Goal: Task Accomplishment & Management: Manage account settings

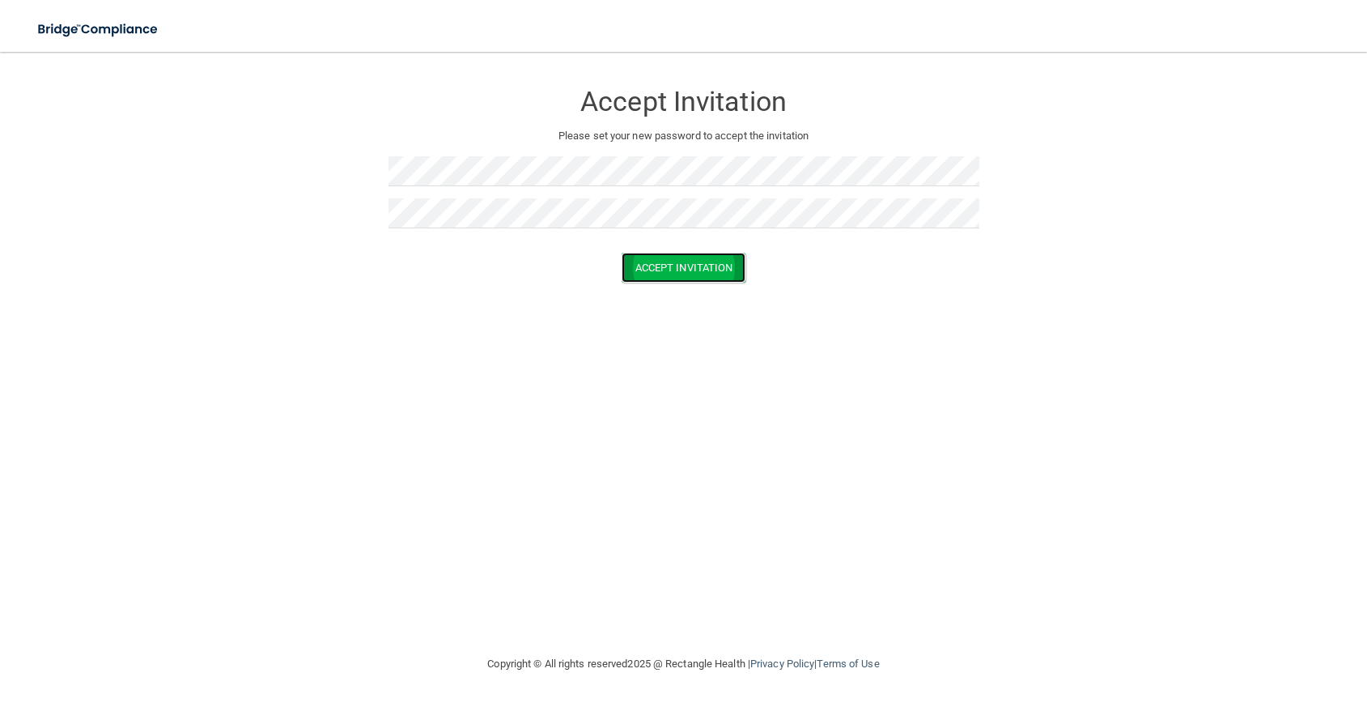
click at [694, 271] on button "Accept Invitation" at bounding box center [684, 268] width 125 height 30
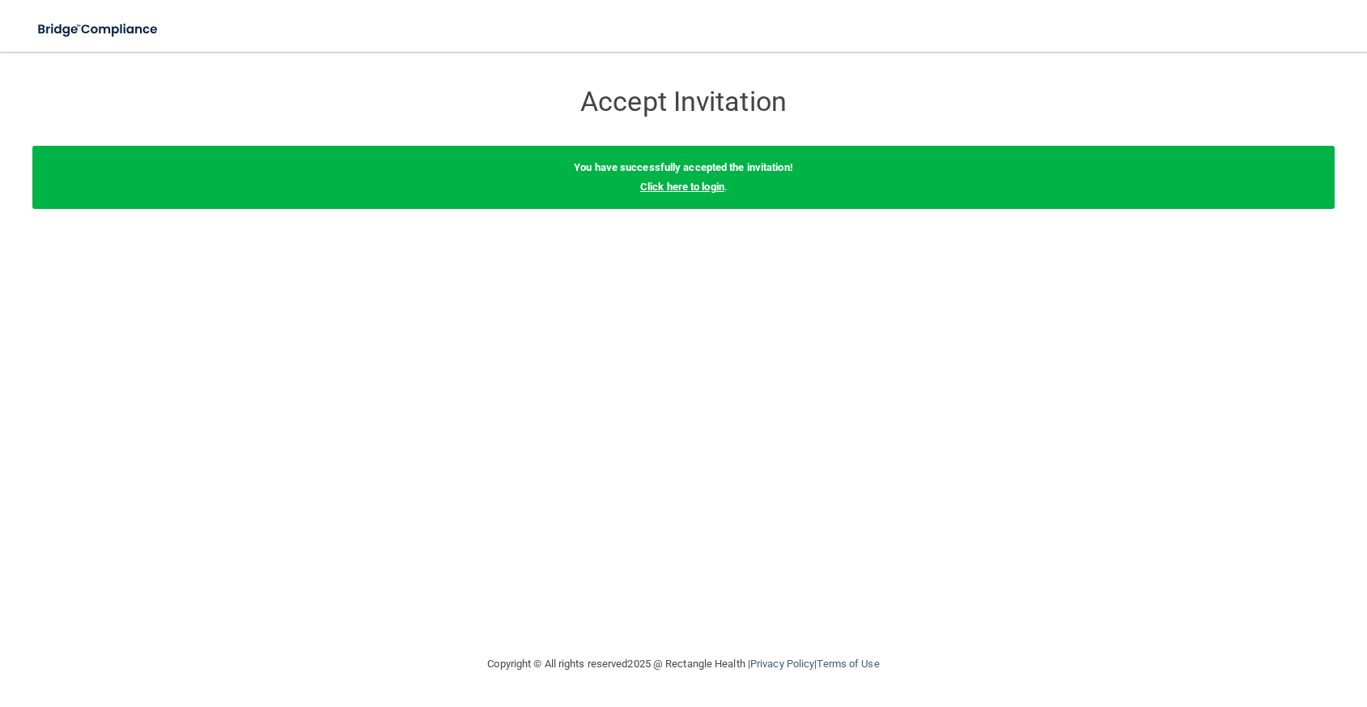
click at [700, 185] on link "Click here to login" at bounding box center [682, 186] width 84 height 12
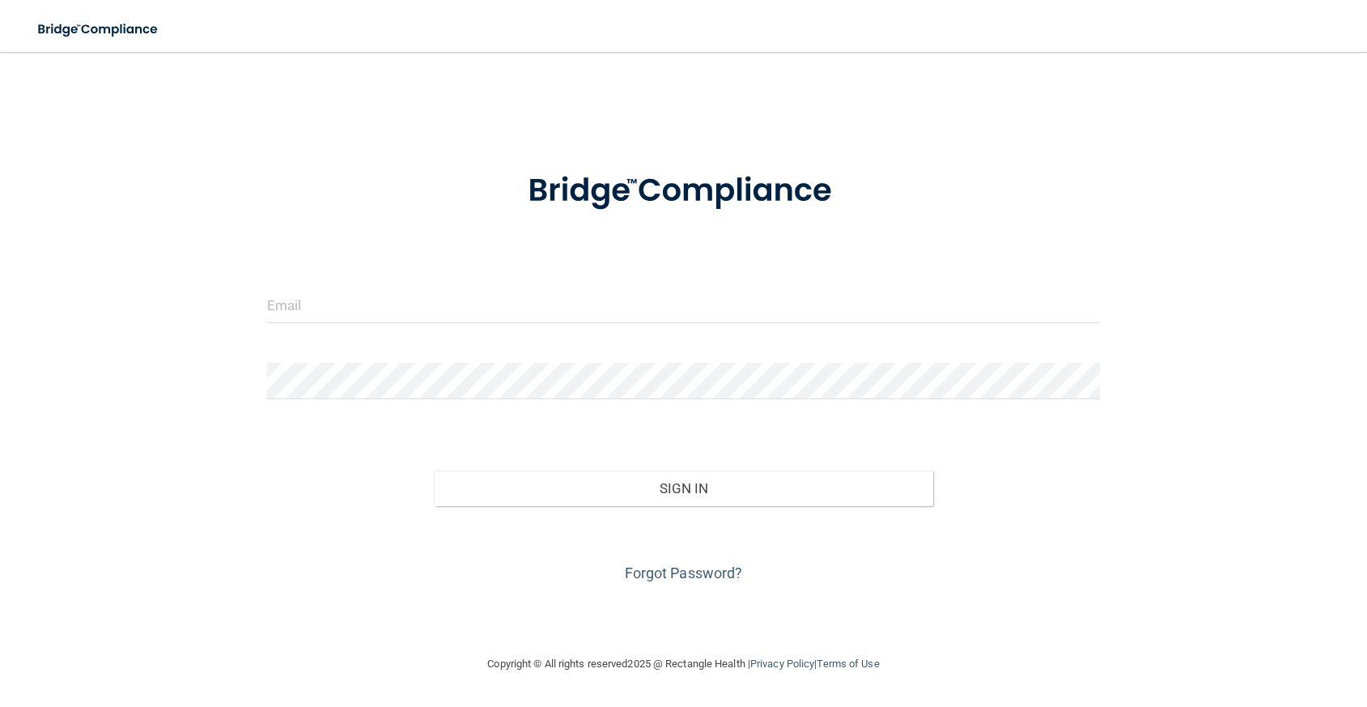
click at [627, 286] on form "Invalid email/password. You don't have permission to access that page. Sign In …" at bounding box center [684, 367] width 834 height 437
click at [590, 325] on div at bounding box center [684, 311] width 858 height 49
click at [591, 309] on input "email" at bounding box center [684, 305] width 834 height 36
type input "Colleen@smilestudiook.com"
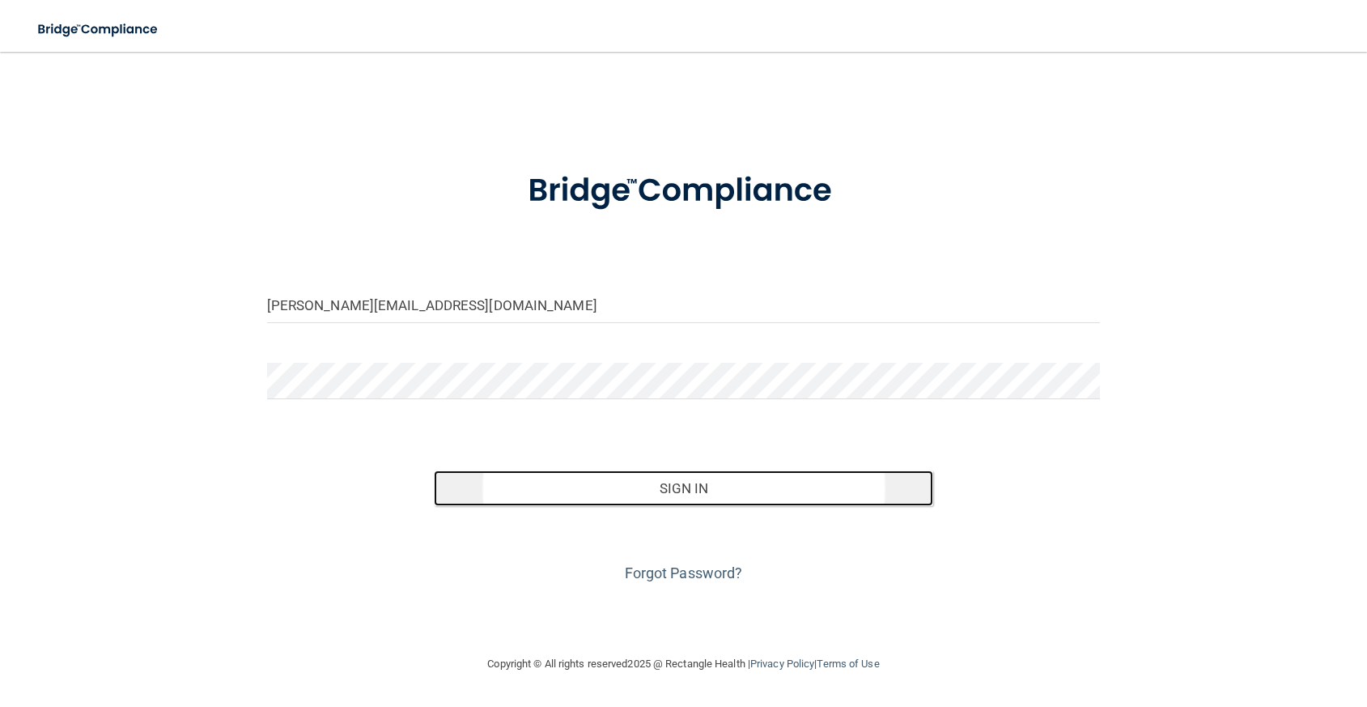
click at [583, 491] on button "Sign In" at bounding box center [684, 488] width 500 height 36
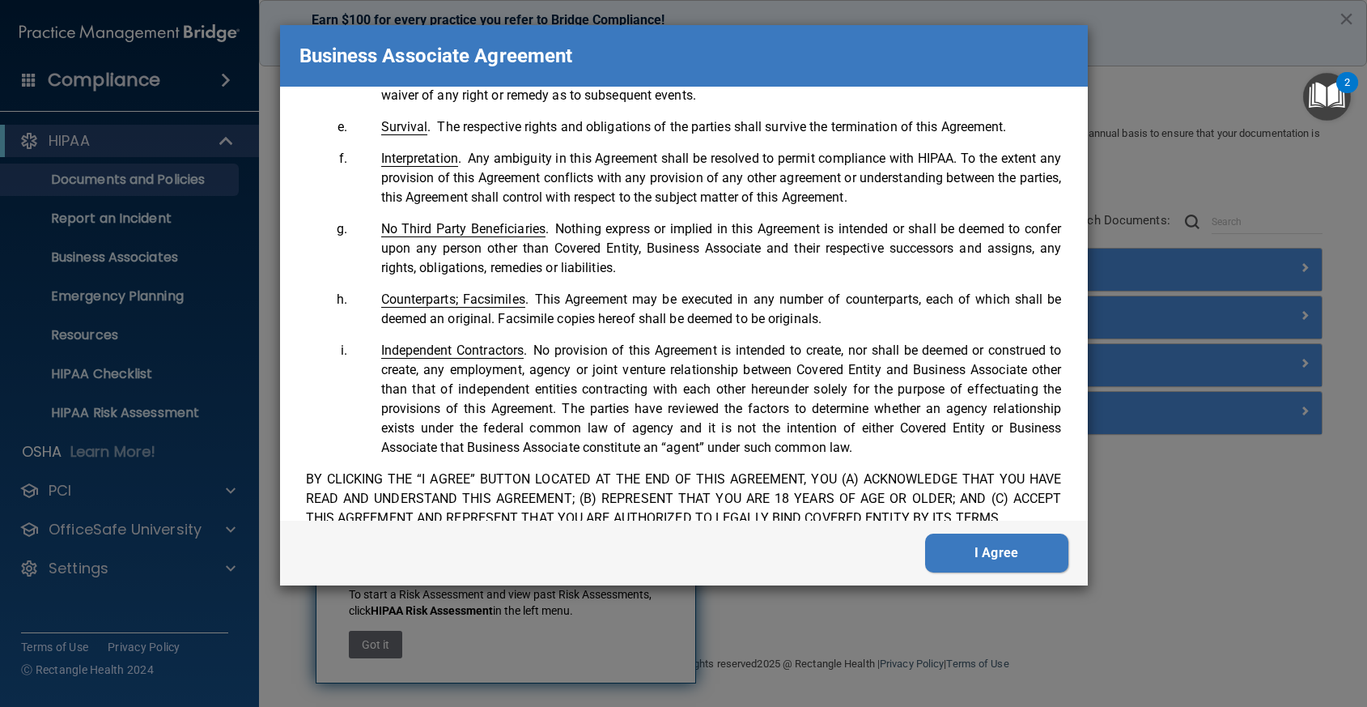
scroll to position [3301, 0]
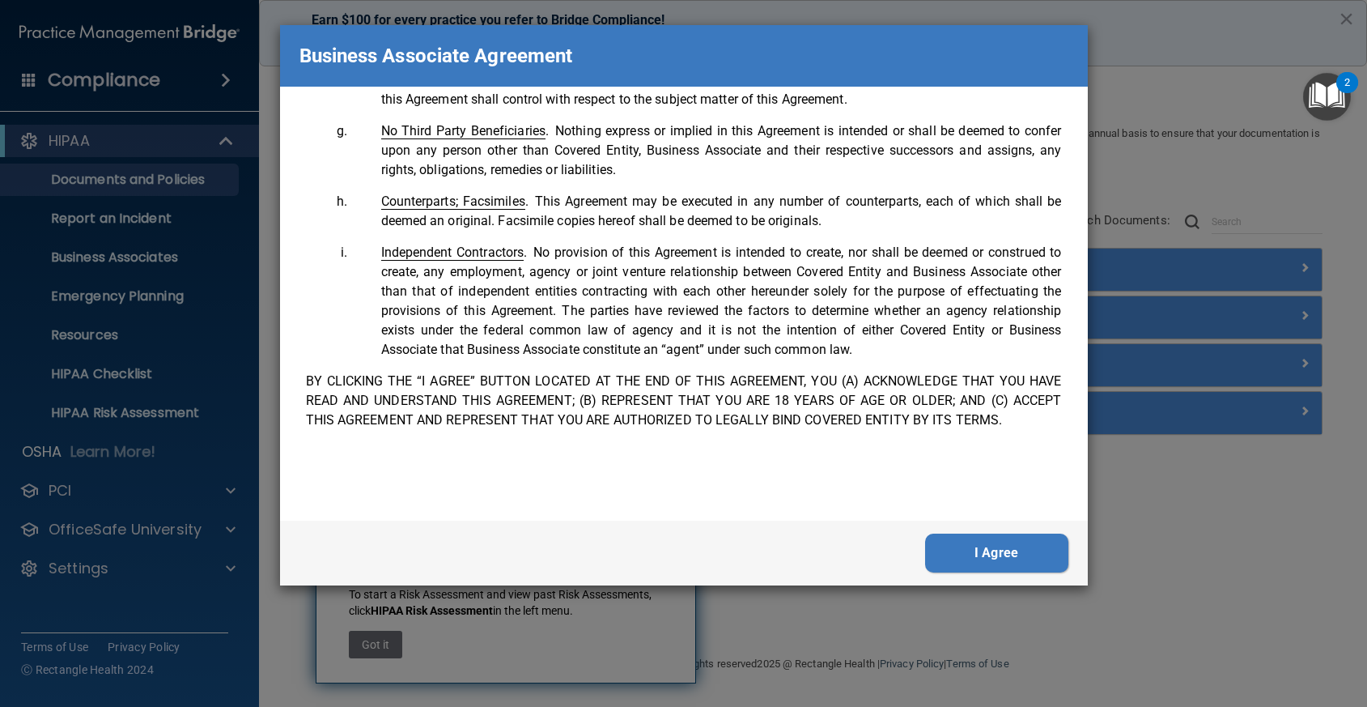
click at [987, 558] on button "I Agree" at bounding box center [996, 552] width 143 height 39
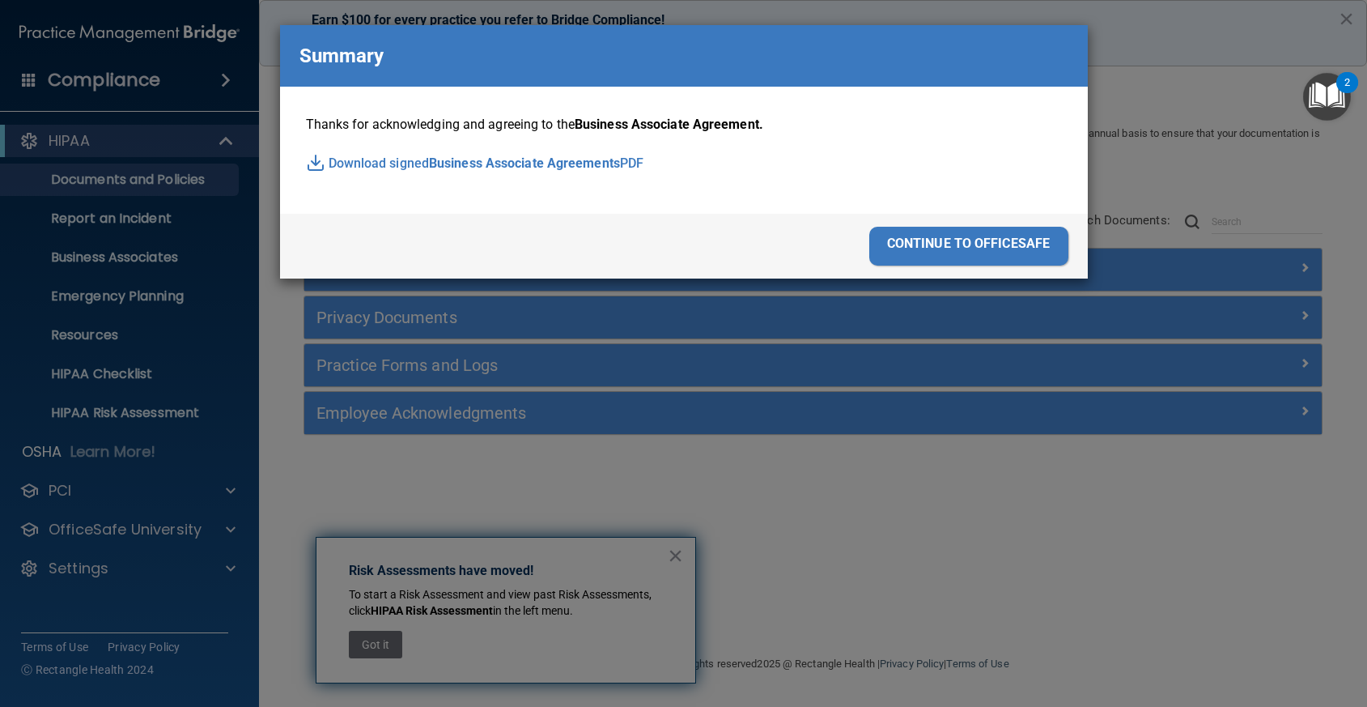
click at [956, 240] on div "continue to officesafe" at bounding box center [968, 246] width 199 height 39
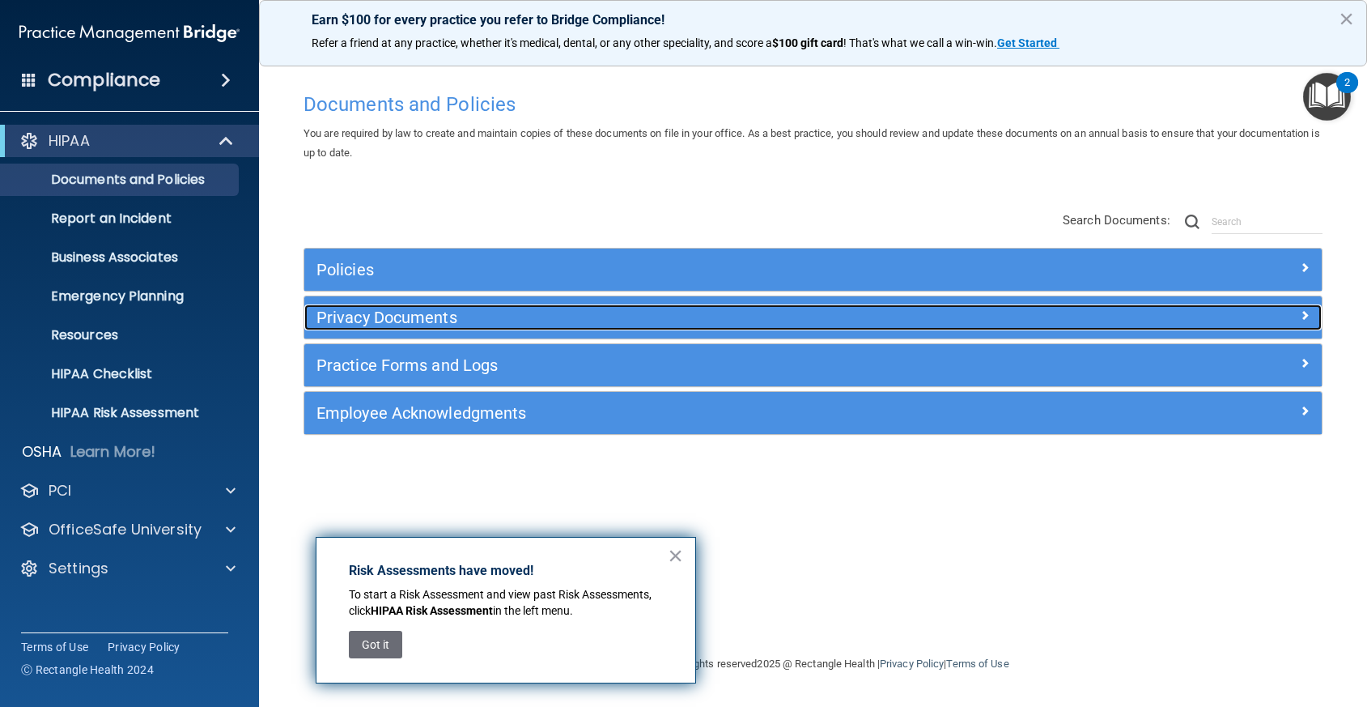
click at [384, 316] on h5 "Privacy Documents" at bounding box center [685, 317] width 739 height 18
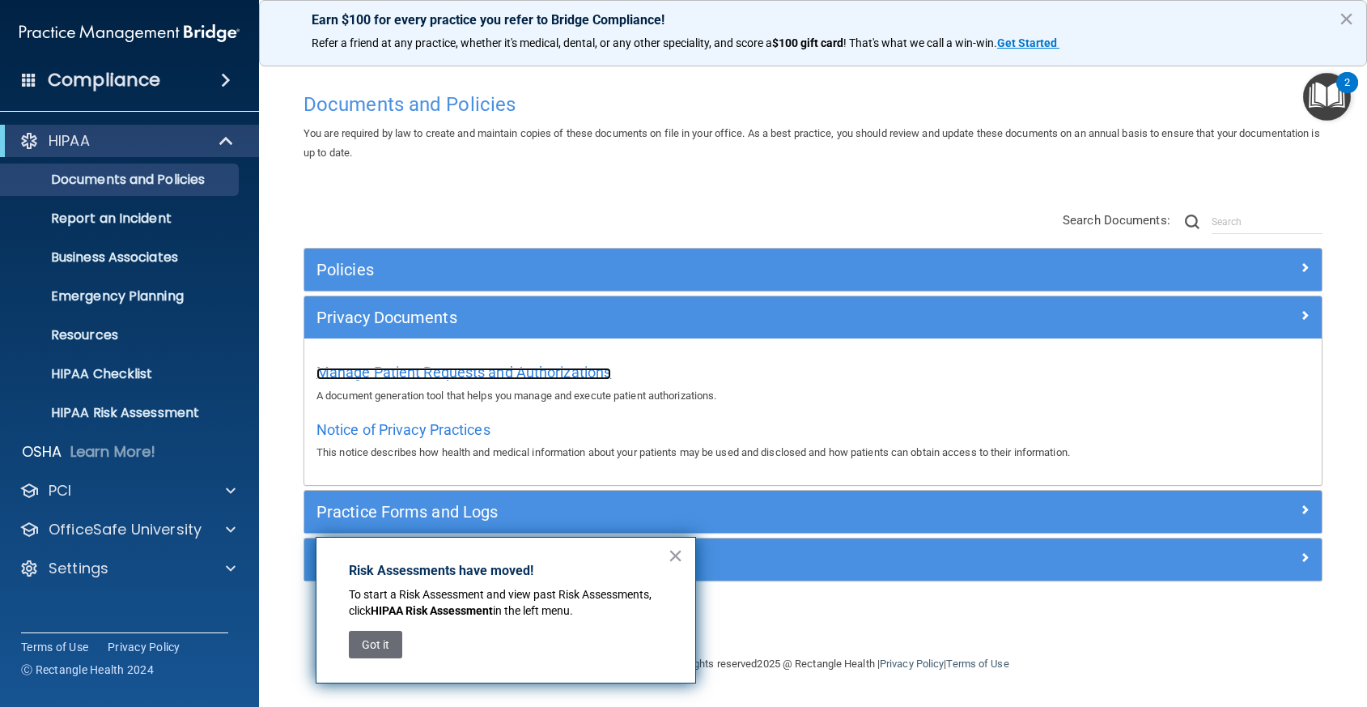
click at [465, 370] on span "Manage Patient Requests and Authorizations" at bounding box center [463, 371] width 295 height 17
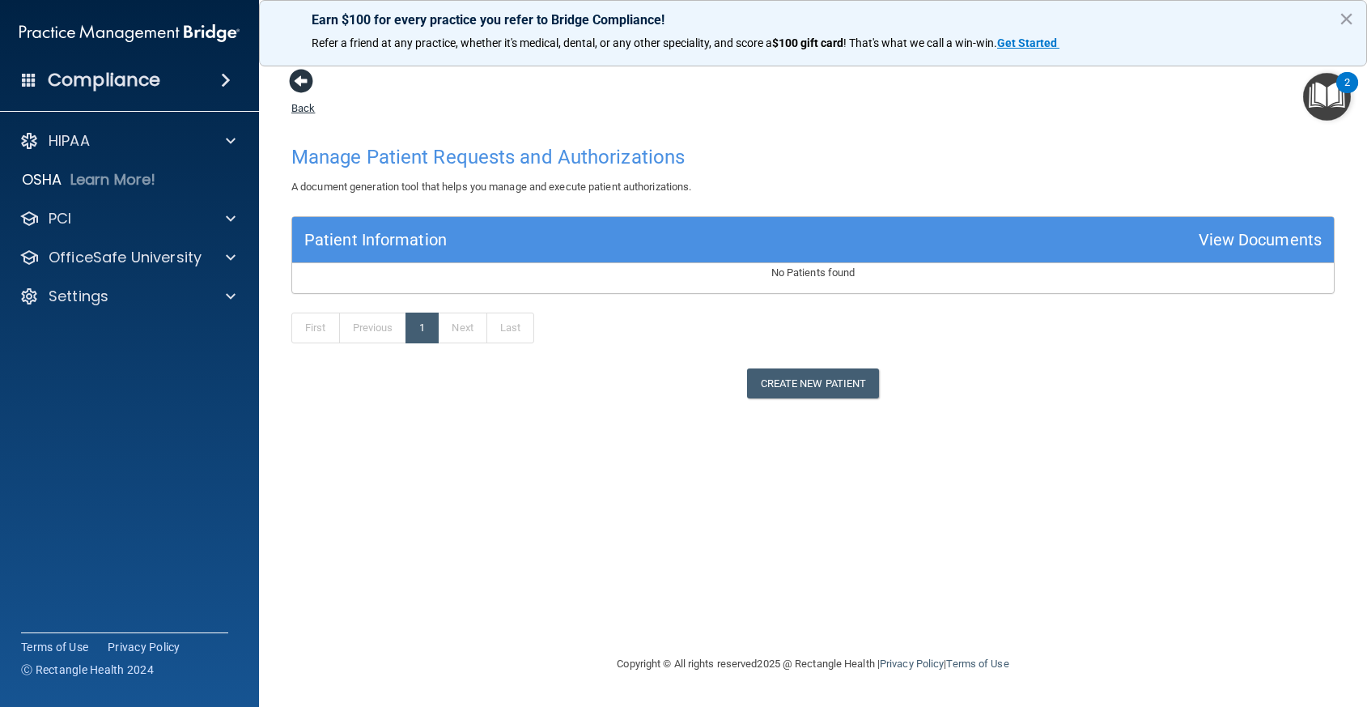
click at [305, 82] on span at bounding box center [301, 81] width 24 height 24
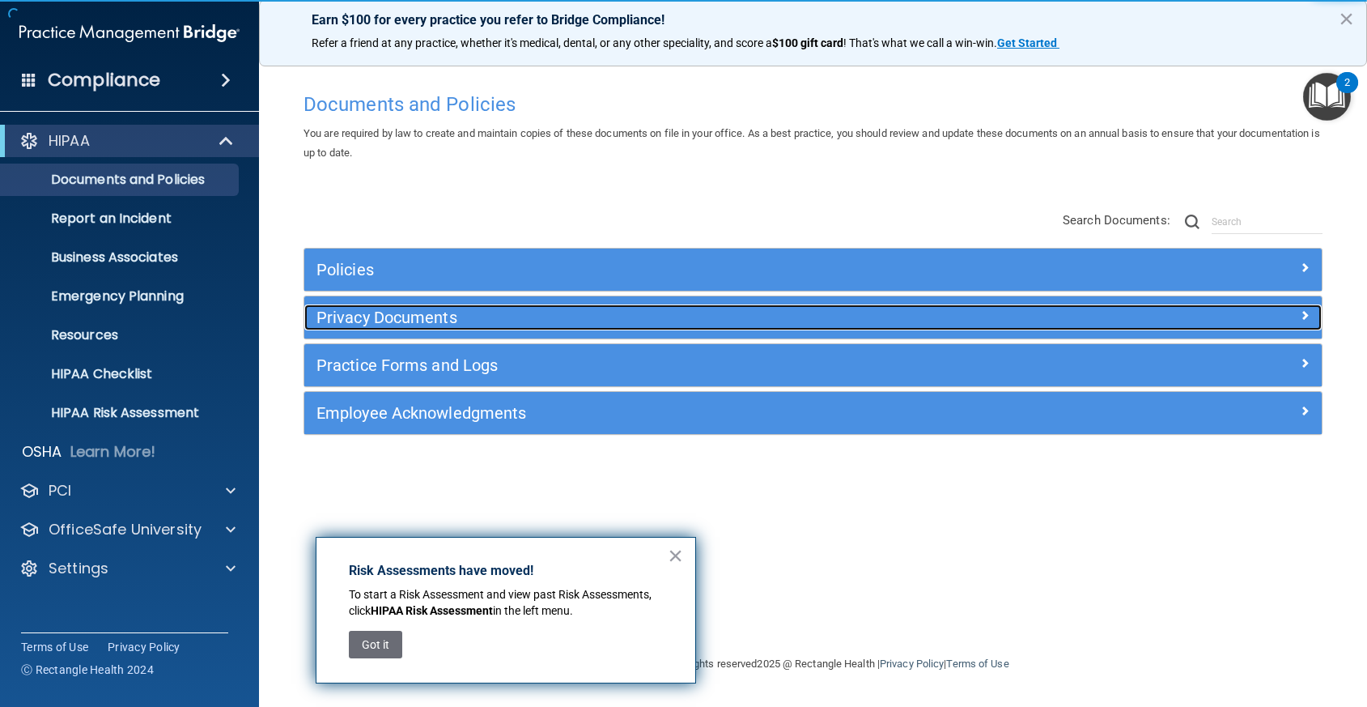
click at [412, 316] on h5 "Privacy Documents" at bounding box center [685, 317] width 739 height 18
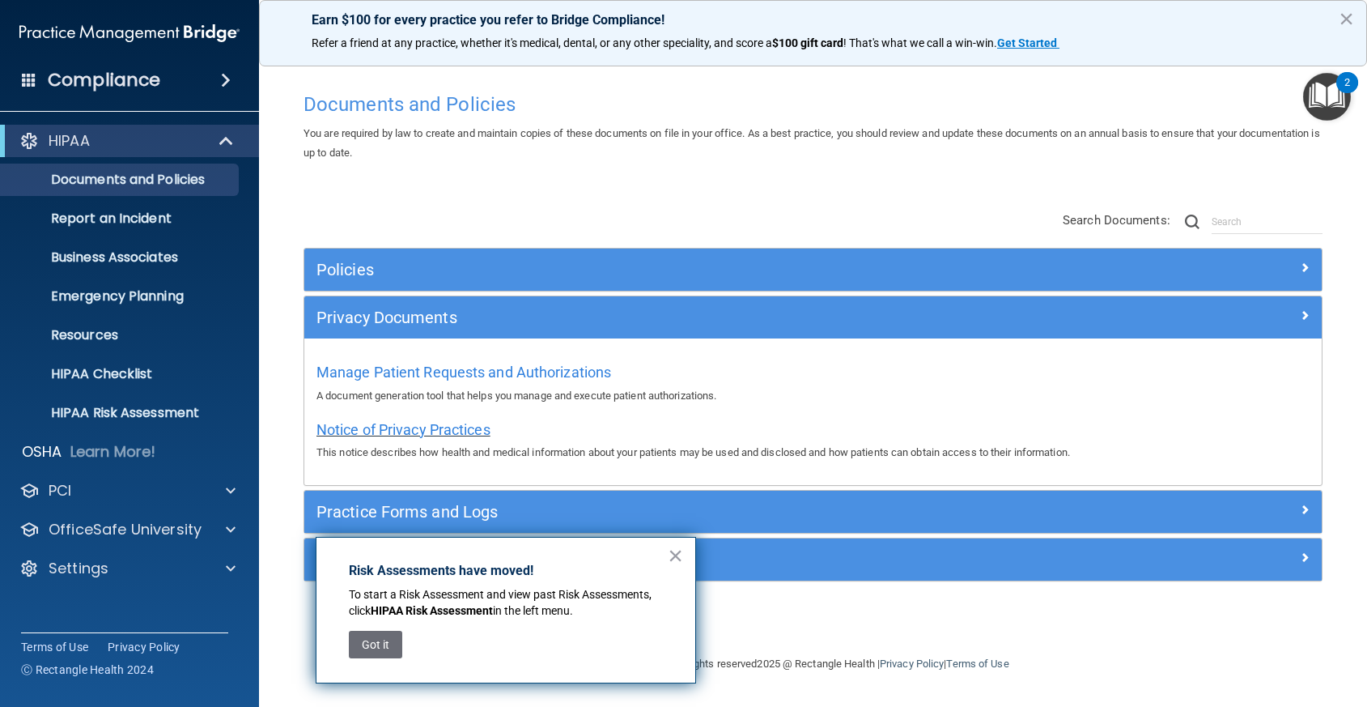
click at [427, 427] on span "Notice of Privacy Practices" at bounding box center [403, 429] width 174 height 17
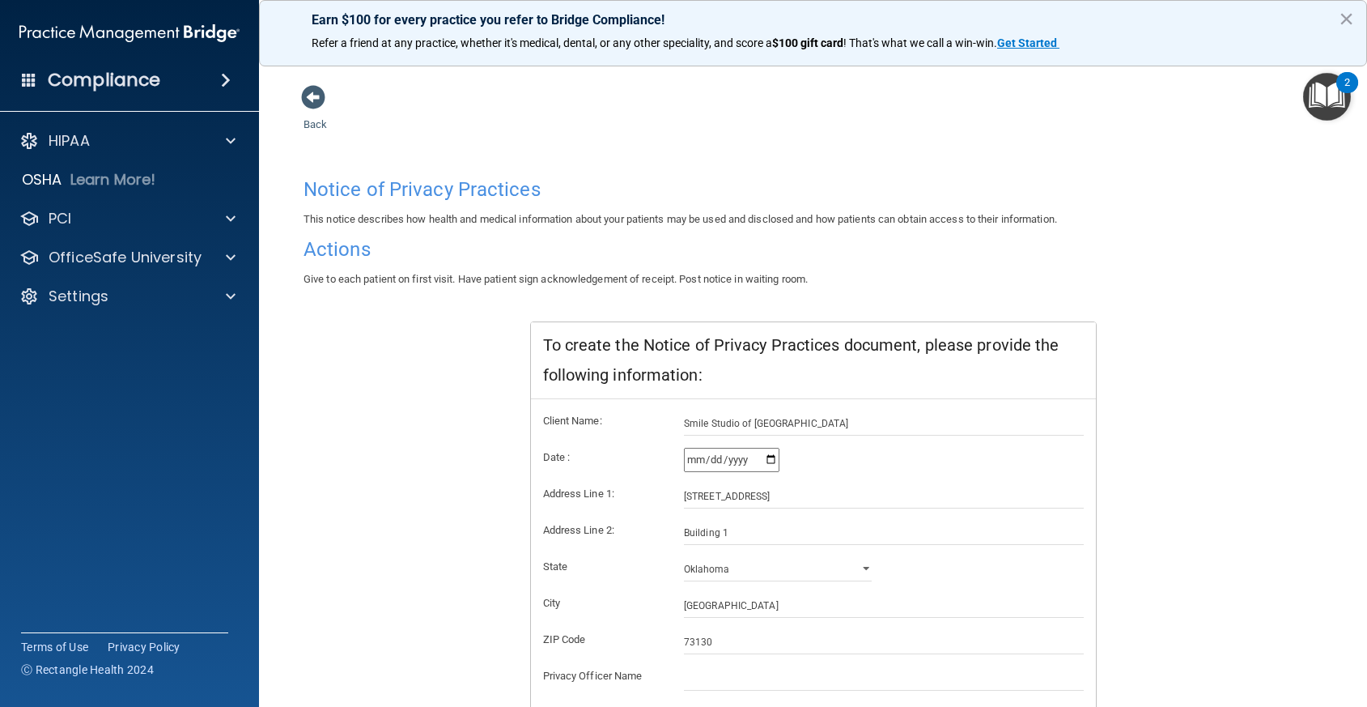
scroll to position [192, 0]
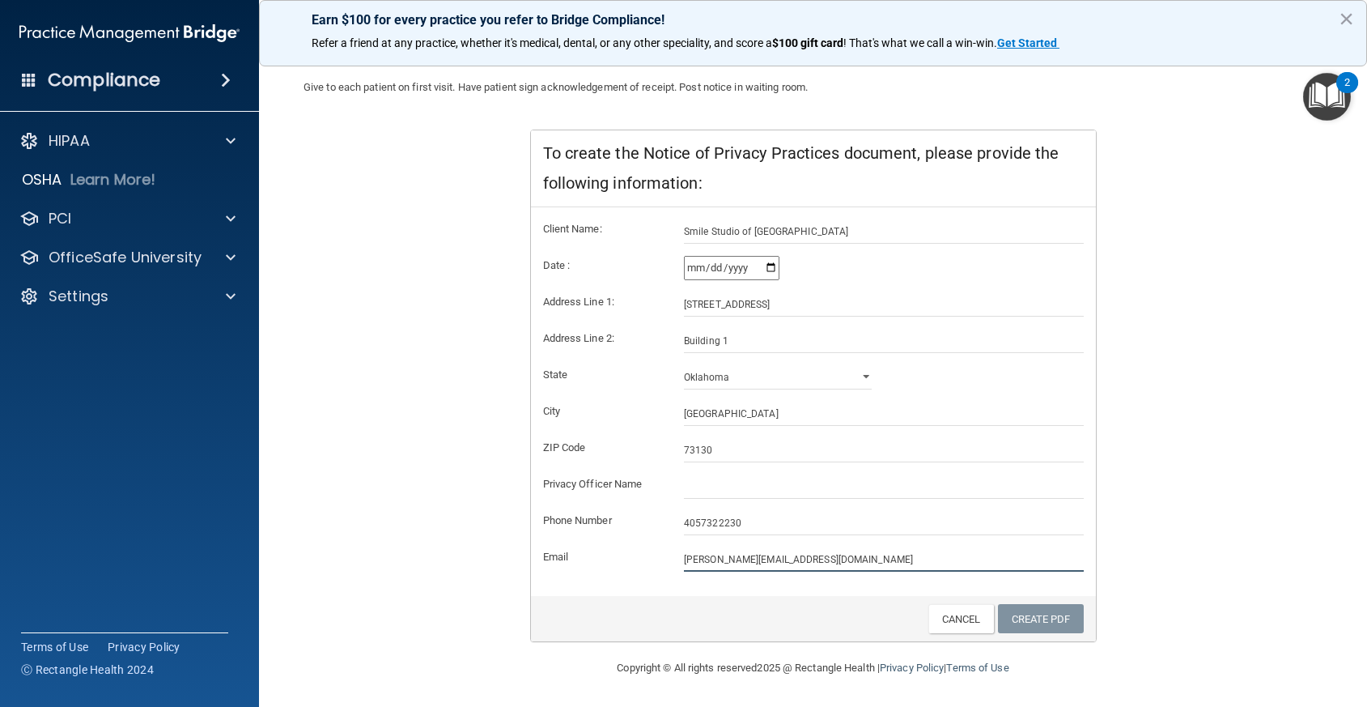
drag, startPoint x: 809, startPoint y: 560, endPoint x: 649, endPoint y: 556, distance: 159.5
click at [649, 556] on div "Email colleen@smilestudiook.com" at bounding box center [813, 559] width 565 height 24
type input "contact@prismadentistry.com"
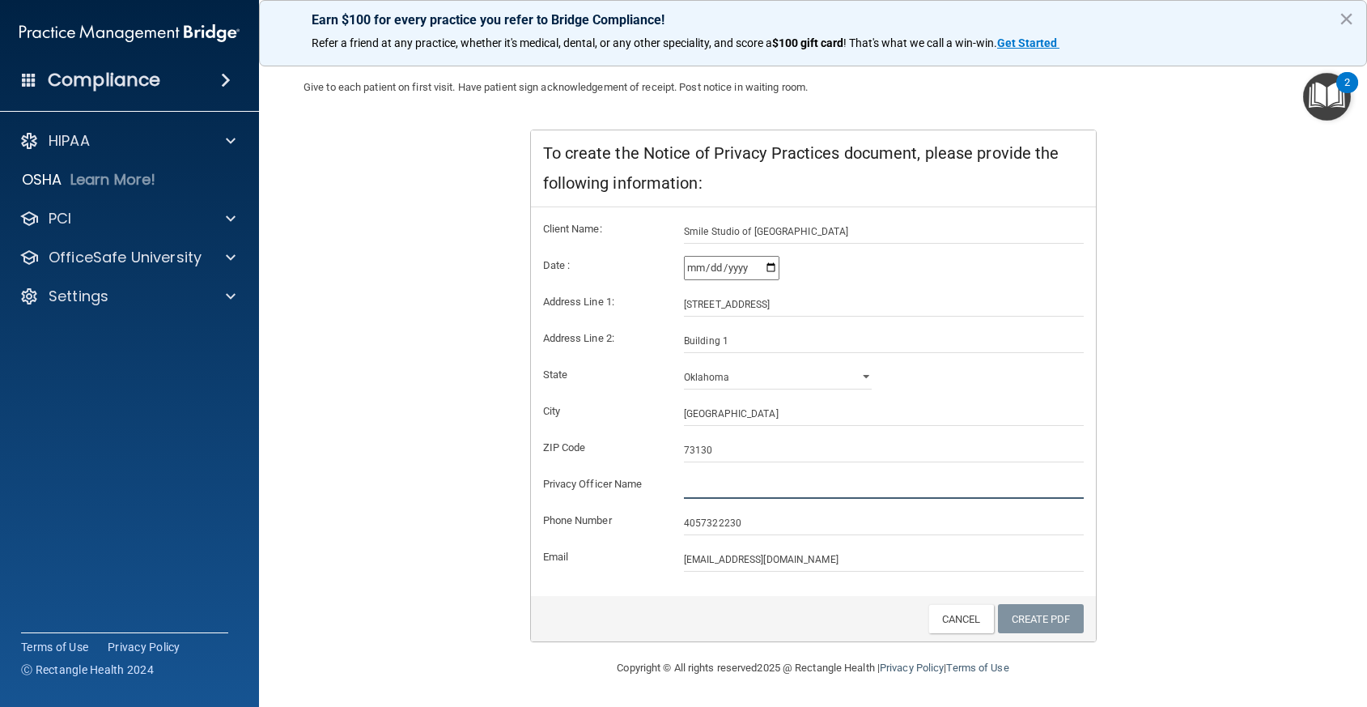
click at [841, 482] on input "text" at bounding box center [884, 486] width 400 height 24
type input "w"
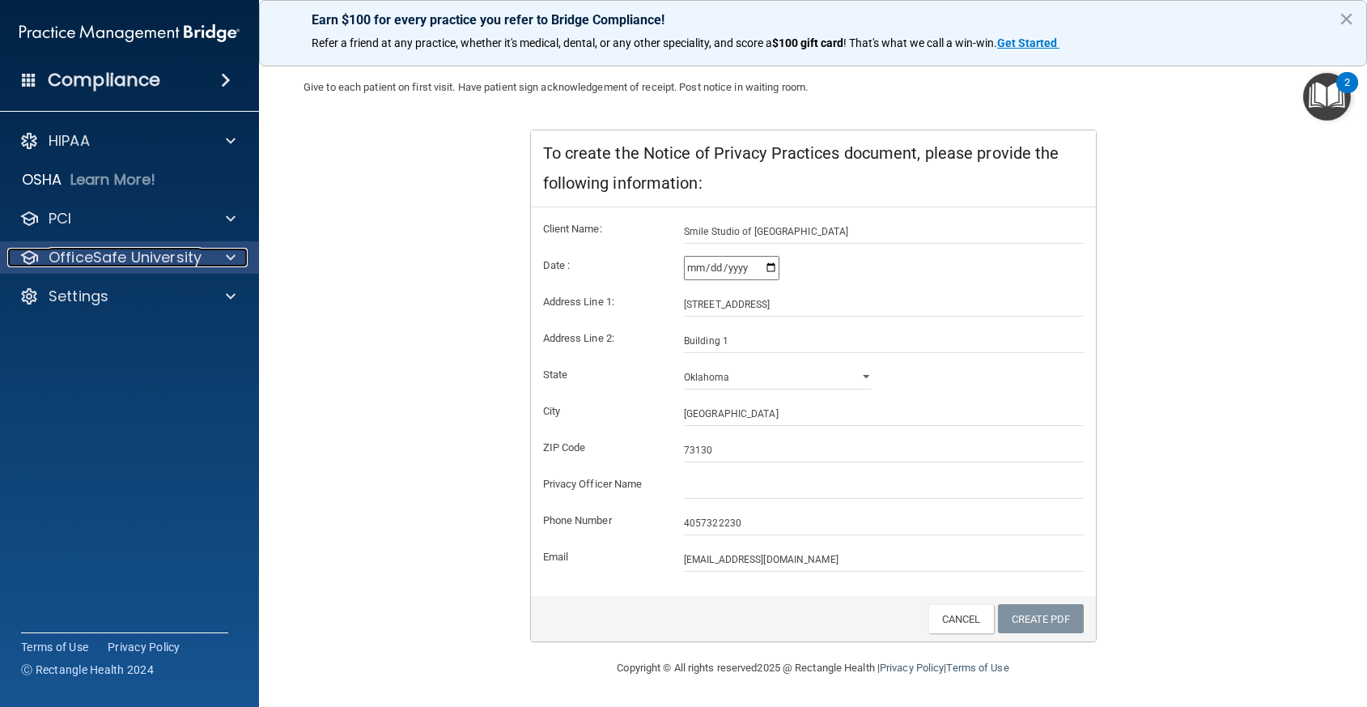
click at [195, 260] on p "OfficeSafe University" at bounding box center [125, 257] width 153 height 19
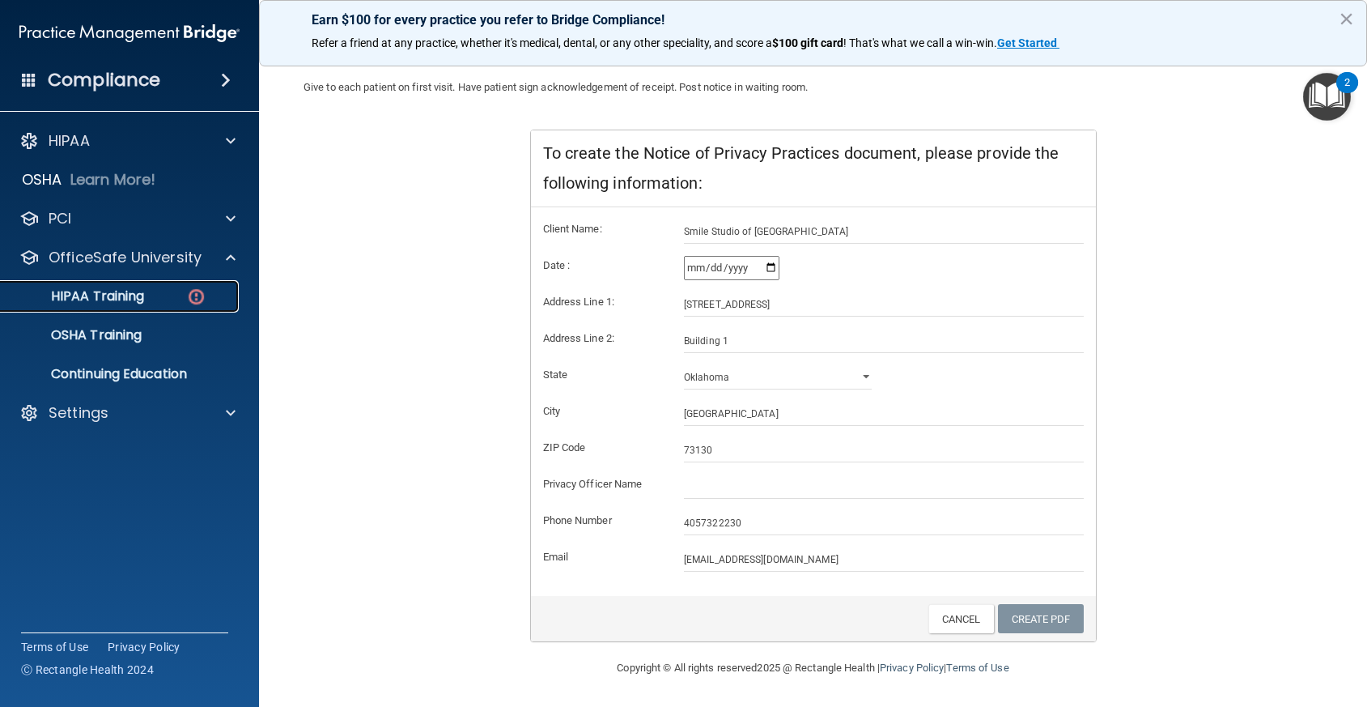
click at [143, 299] on p "HIPAA Training" at bounding box center [78, 296] width 134 height 16
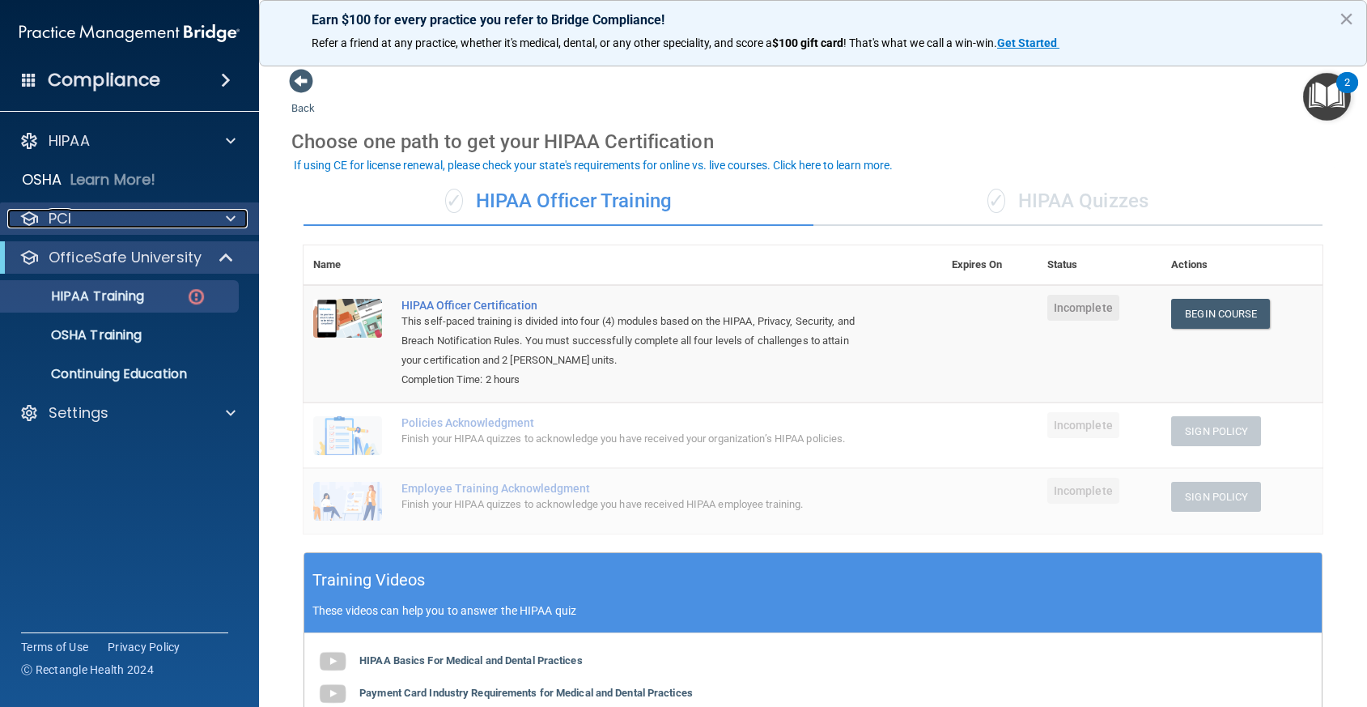
click at [231, 213] on span at bounding box center [231, 218] width 10 height 19
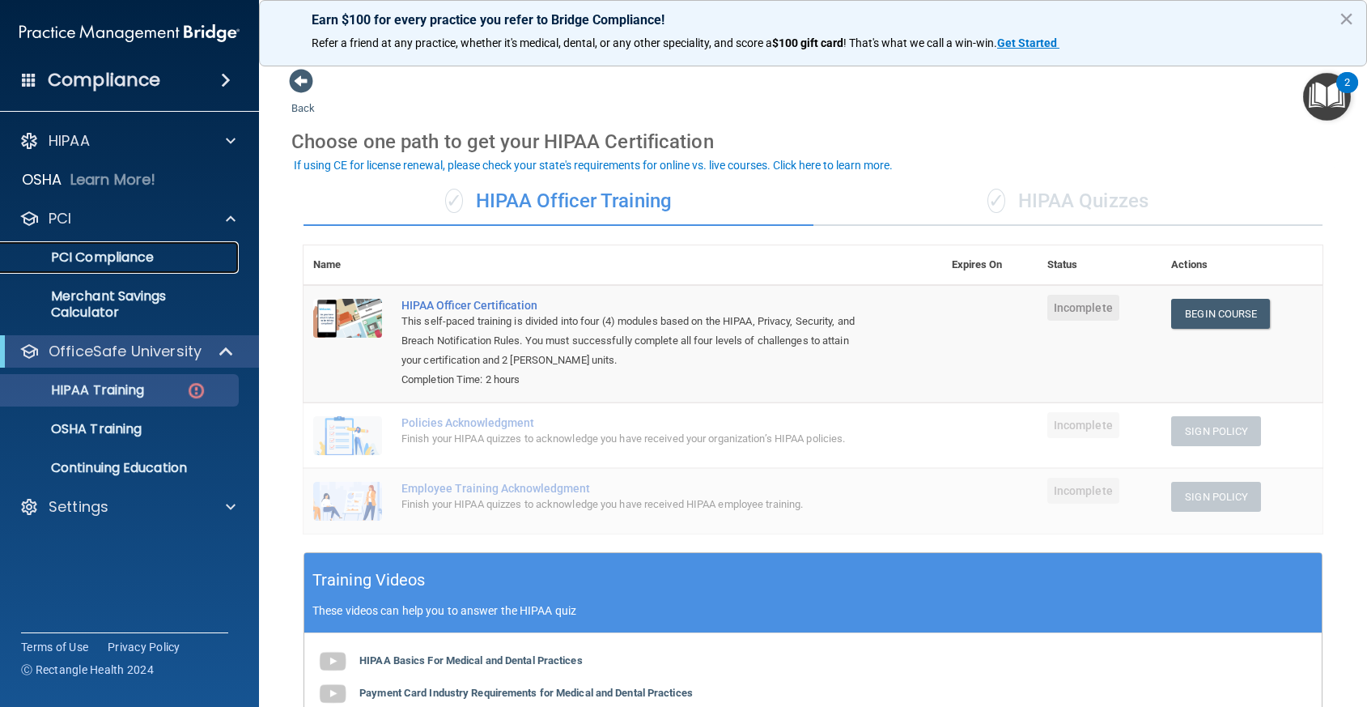
click at [142, 257] on p "PCI Compliance" at bounding box center [121, 257] width 221 height 16
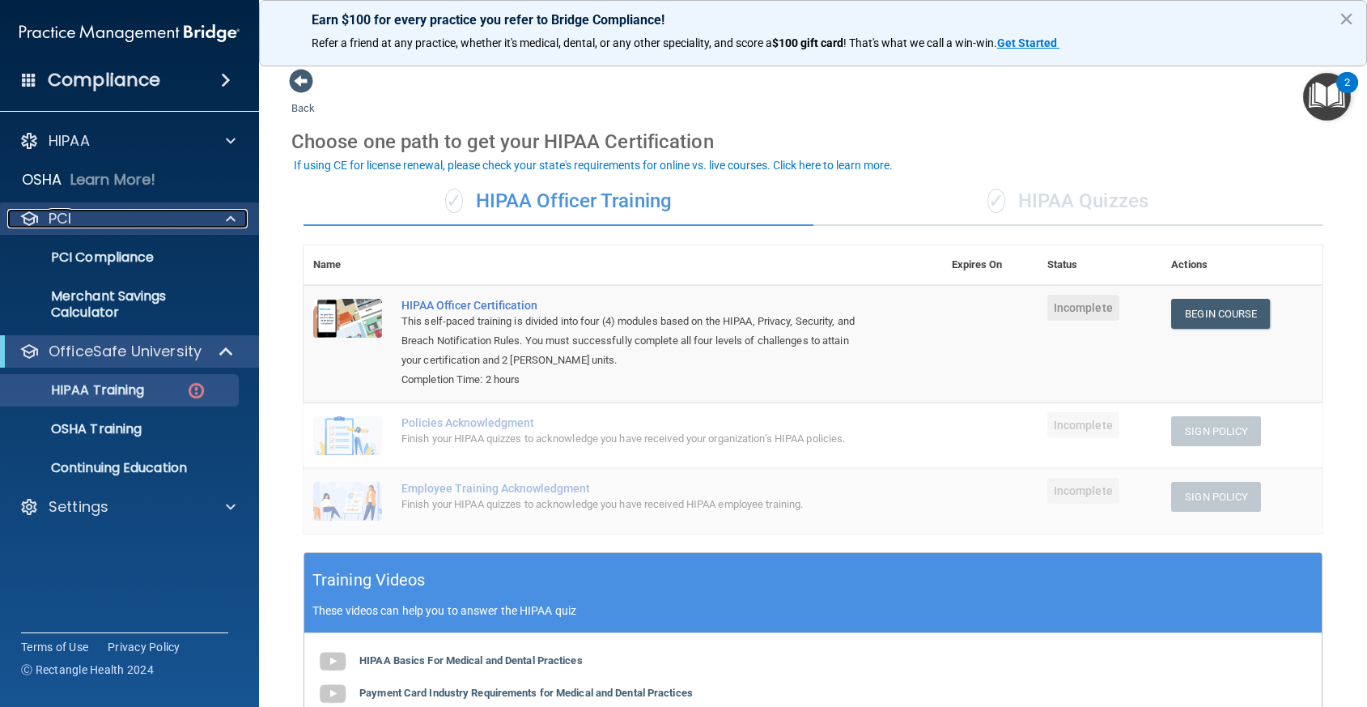
click at [227, 219] on span at bounding box center [231, 218] width 10 height 19
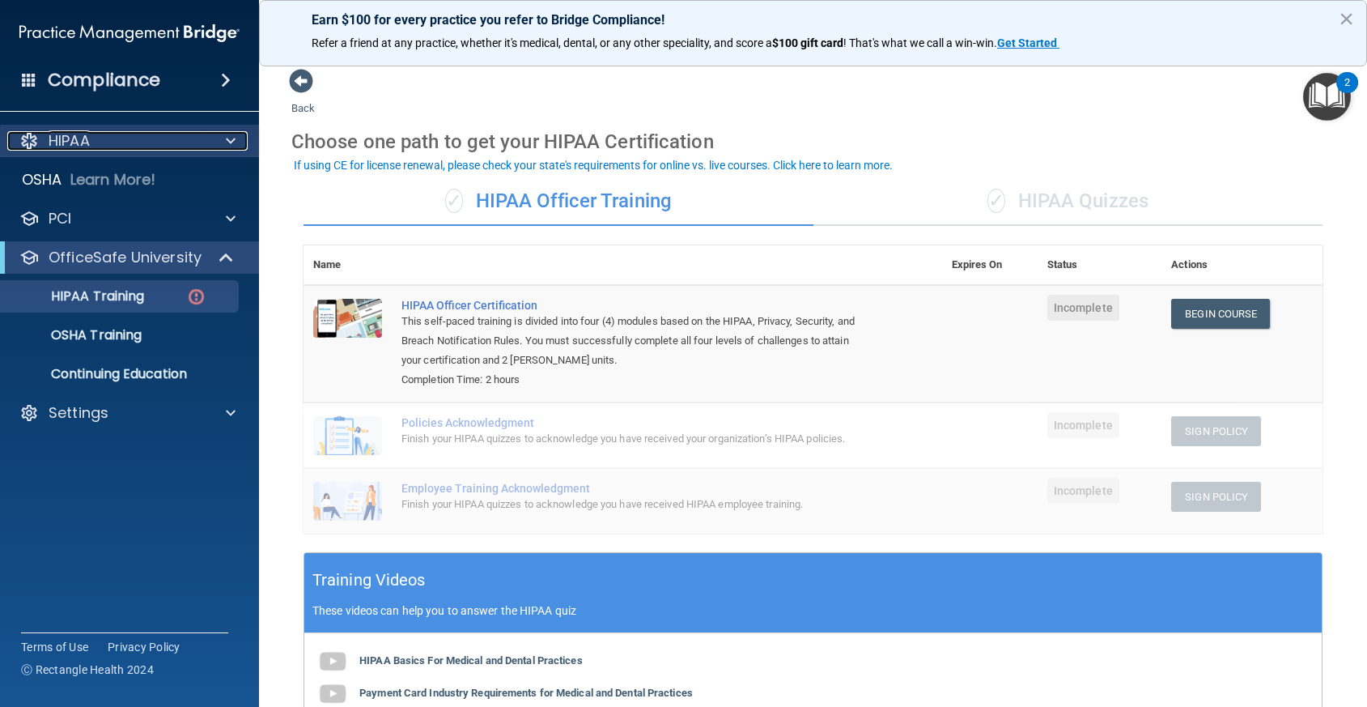
click at [232, 135] on span at bounding box center [231, 140] width 10 height 19
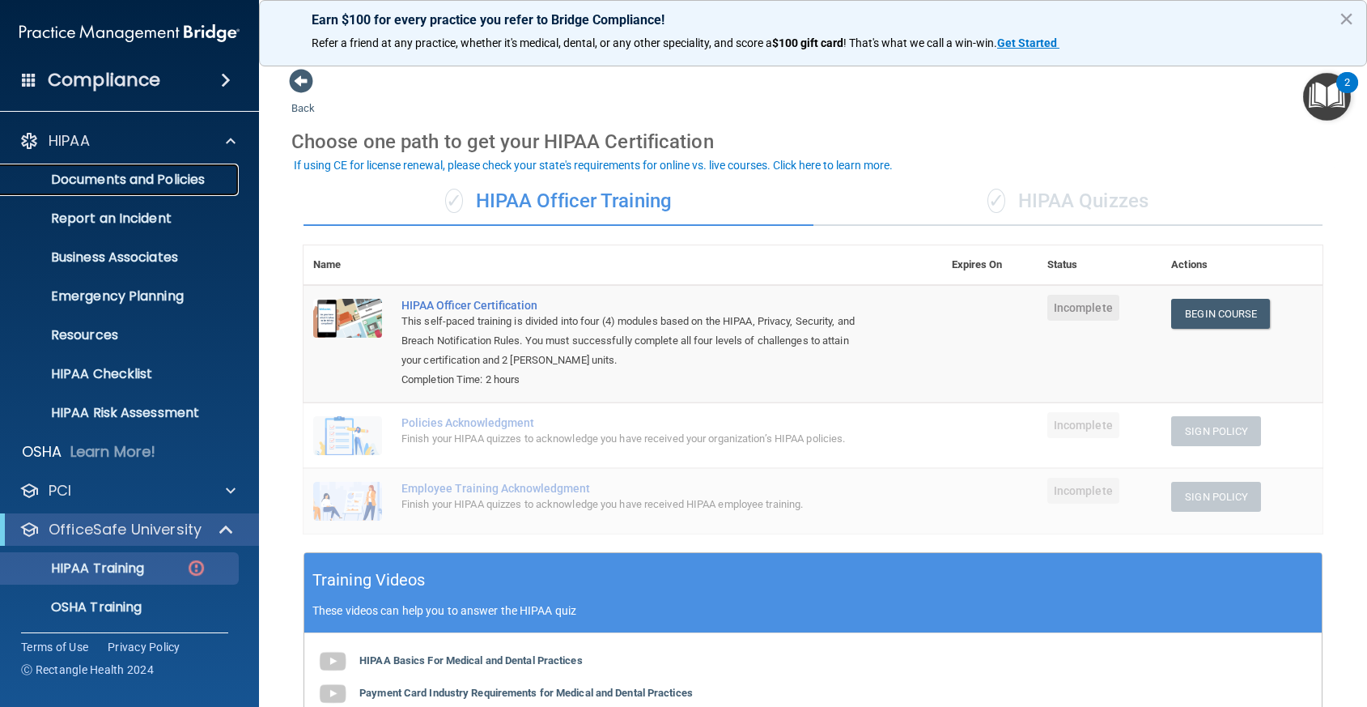
click at [206, 181] on p "Documents and Policies" at bounding box center [121, 180] width 221 height 16
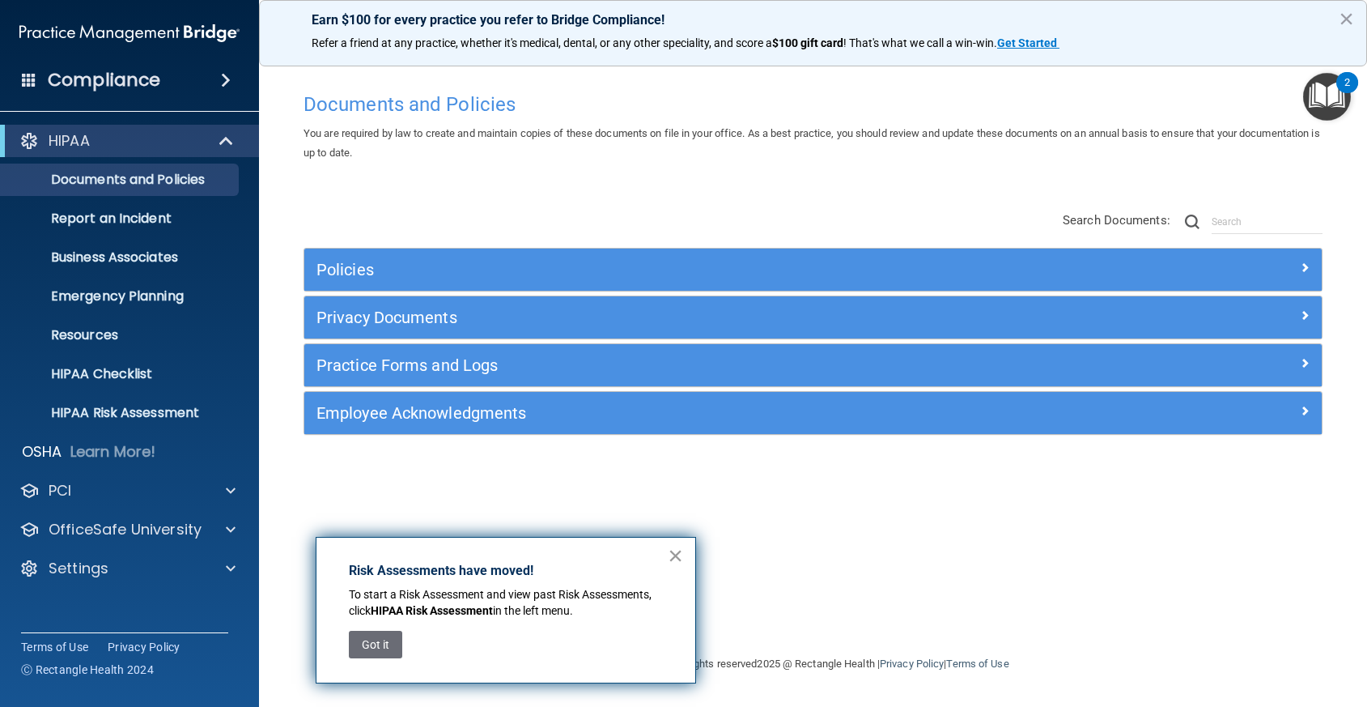
click at [673, 552] on button "×" at bounding box center [675, 555] width 15 height 26
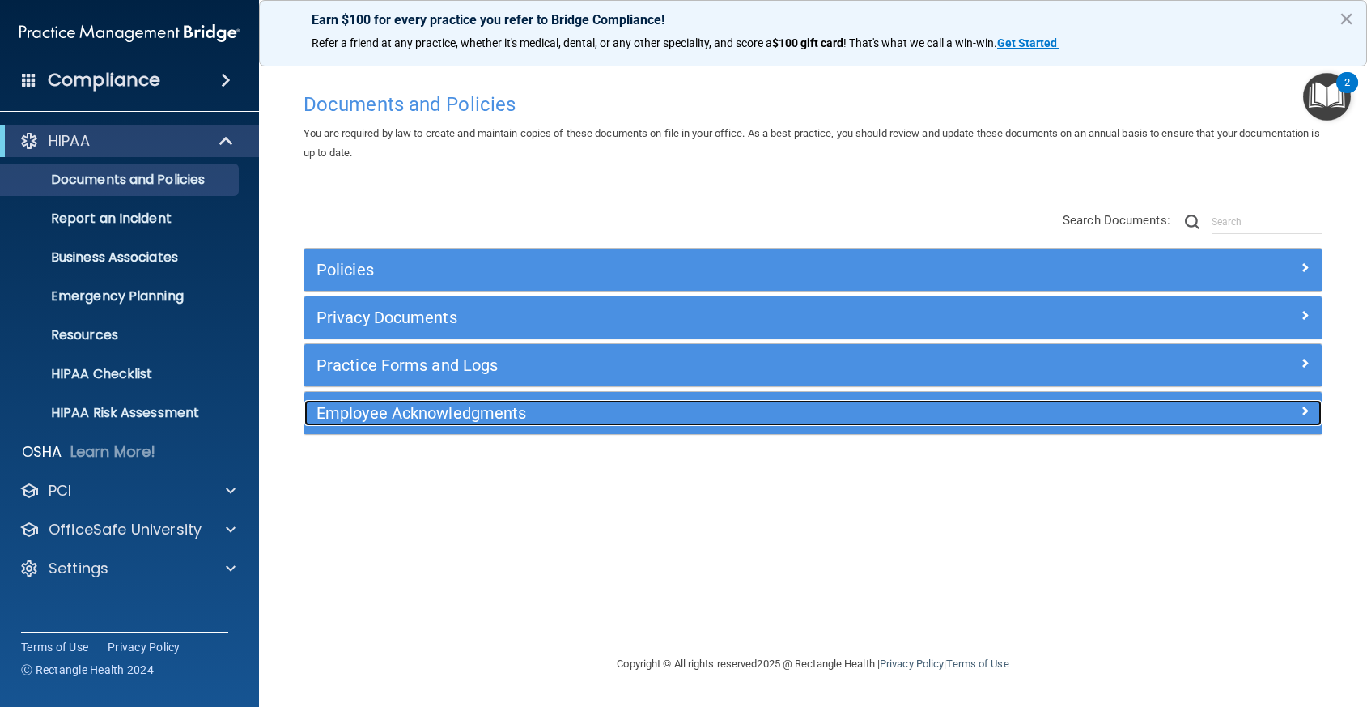
click at [570, 414] on h5 "Employee Acknowledgments" at bounding box center [685, 413] width 739 height 18
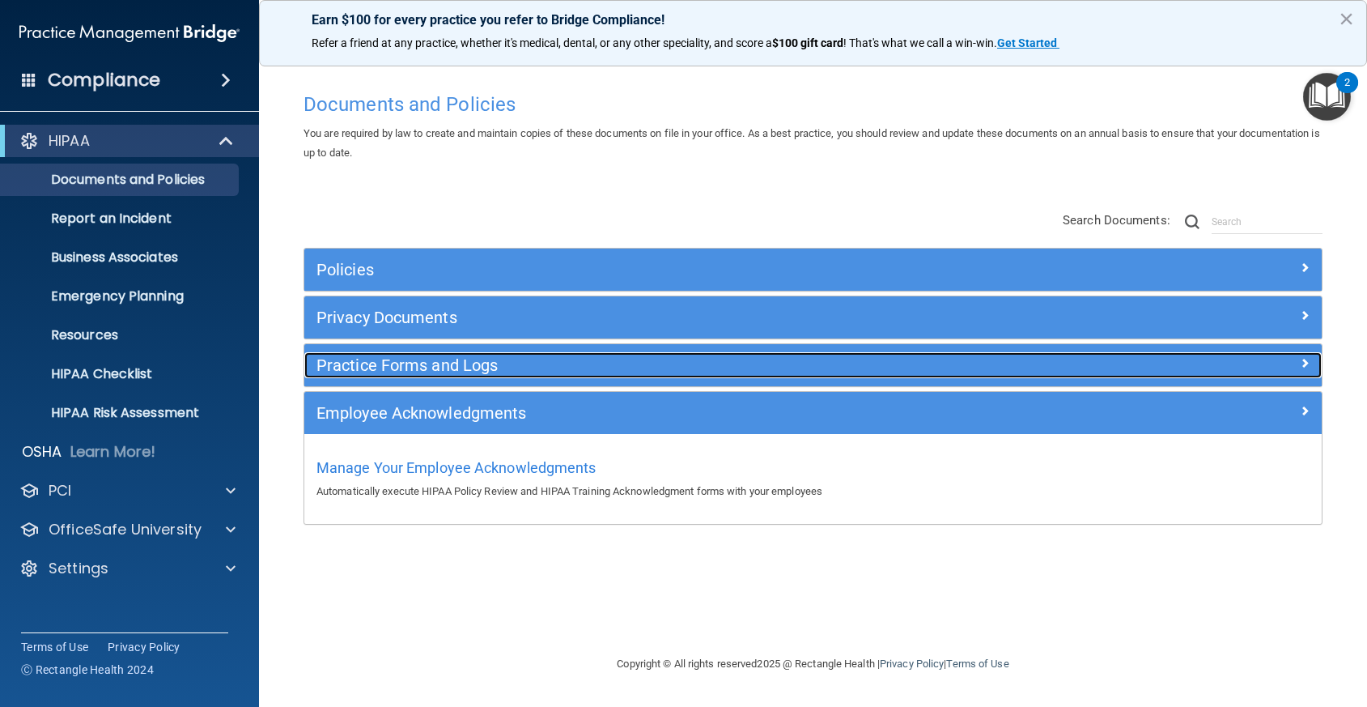
click at [569, 369] on h5 "Practice Forms and Logs" at bounding box center [685, 365] width 739 height 18
